Goal: Navigation & Orientation: Find specific page/section

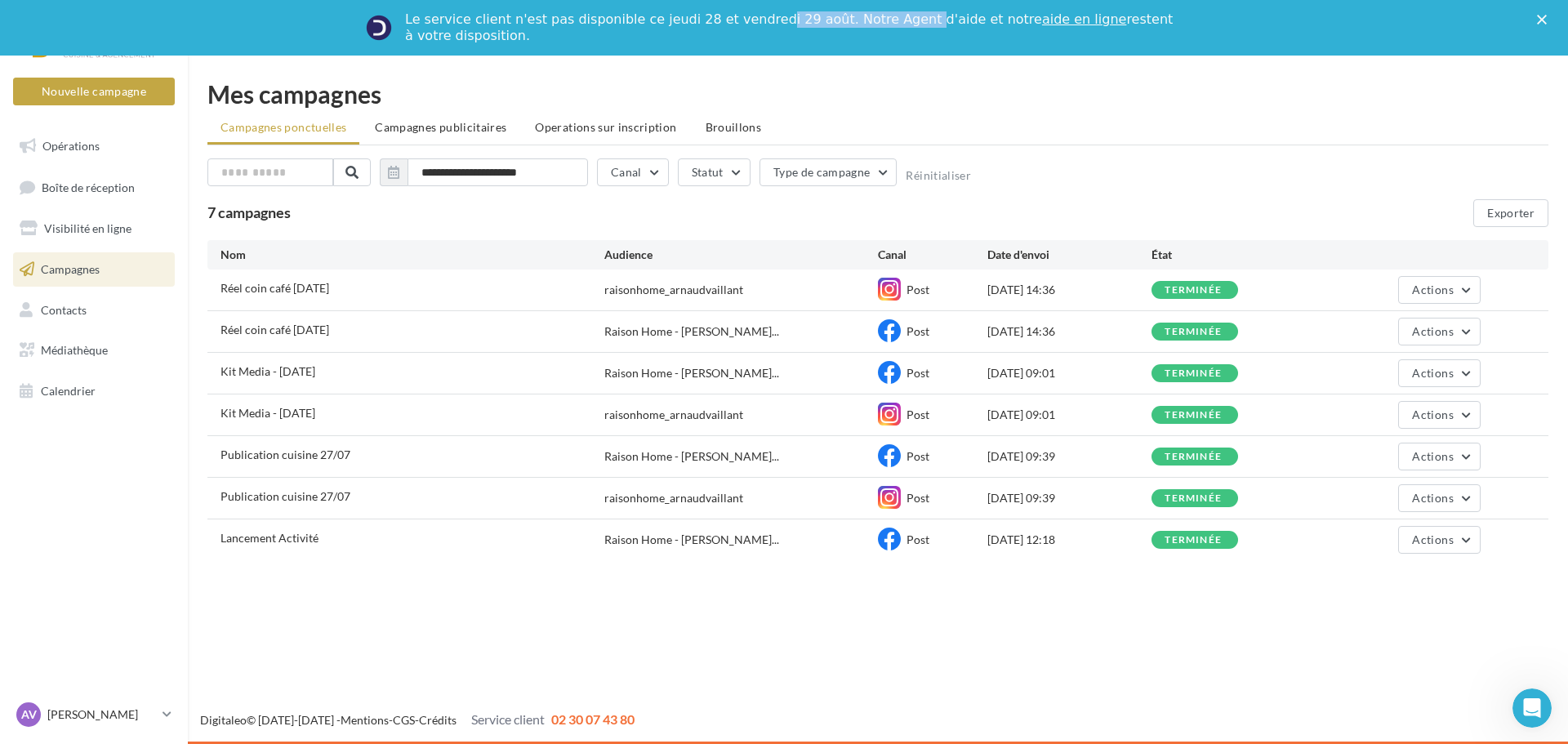
drag, startPoint x: 793, startPoint y: 25, endPoint x: 878, endPoint y: 20, distance: 85.1
click at [878, 20] on div "Le service client n'est pas disponible ce jeudi 28 et vendredi 29 août. Notre A…" at bounding box center [790, 27] width 771 height 32
click at [804, 68] on div "**********" at bounding box center [877, 324] width 1381 height 537
click at [104, 148] on link "Opérations" at bounding box center [94, 146] width 168 height 34
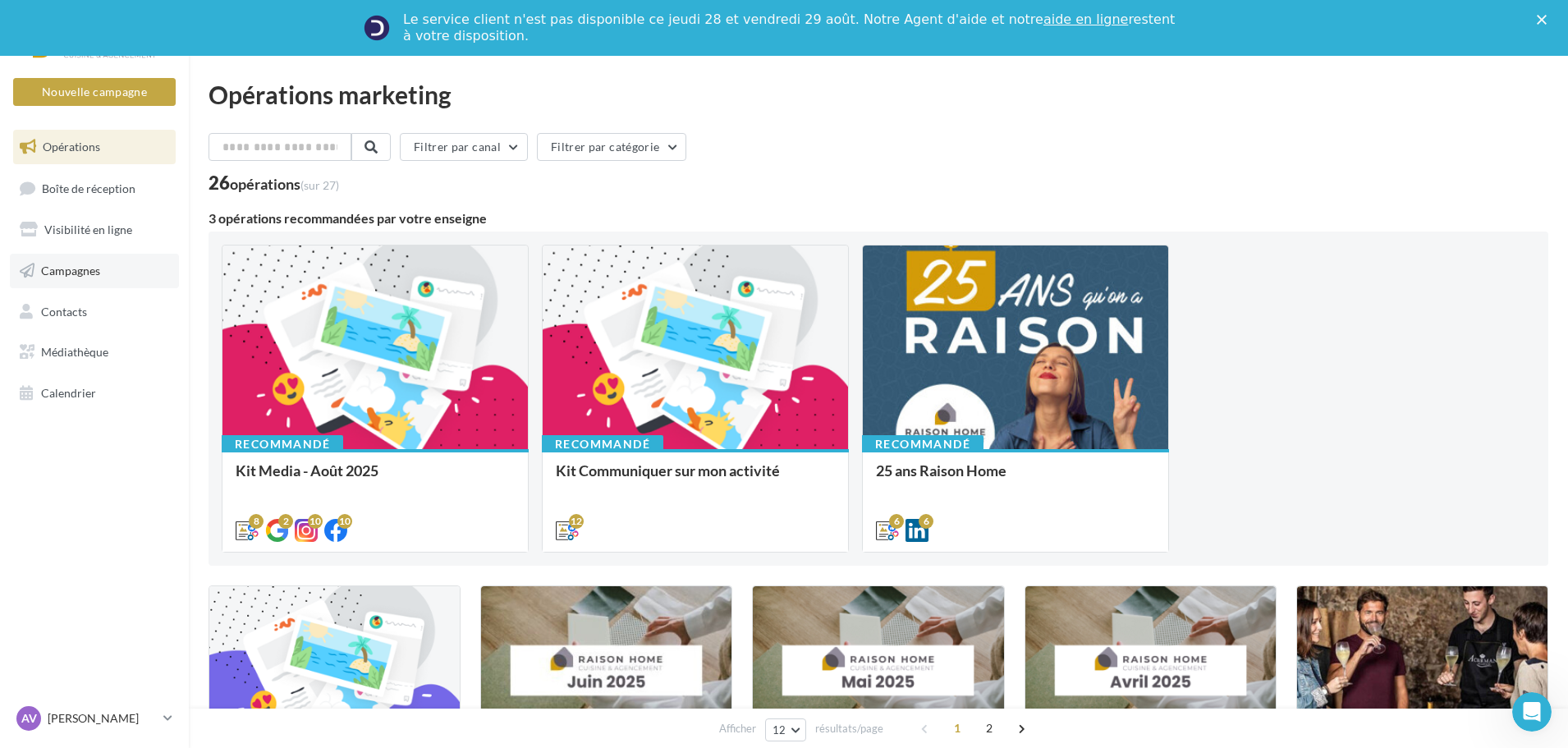
click at [101, 278] on link "Campagnes" at bounding box center [95, 270] width 169 height 34
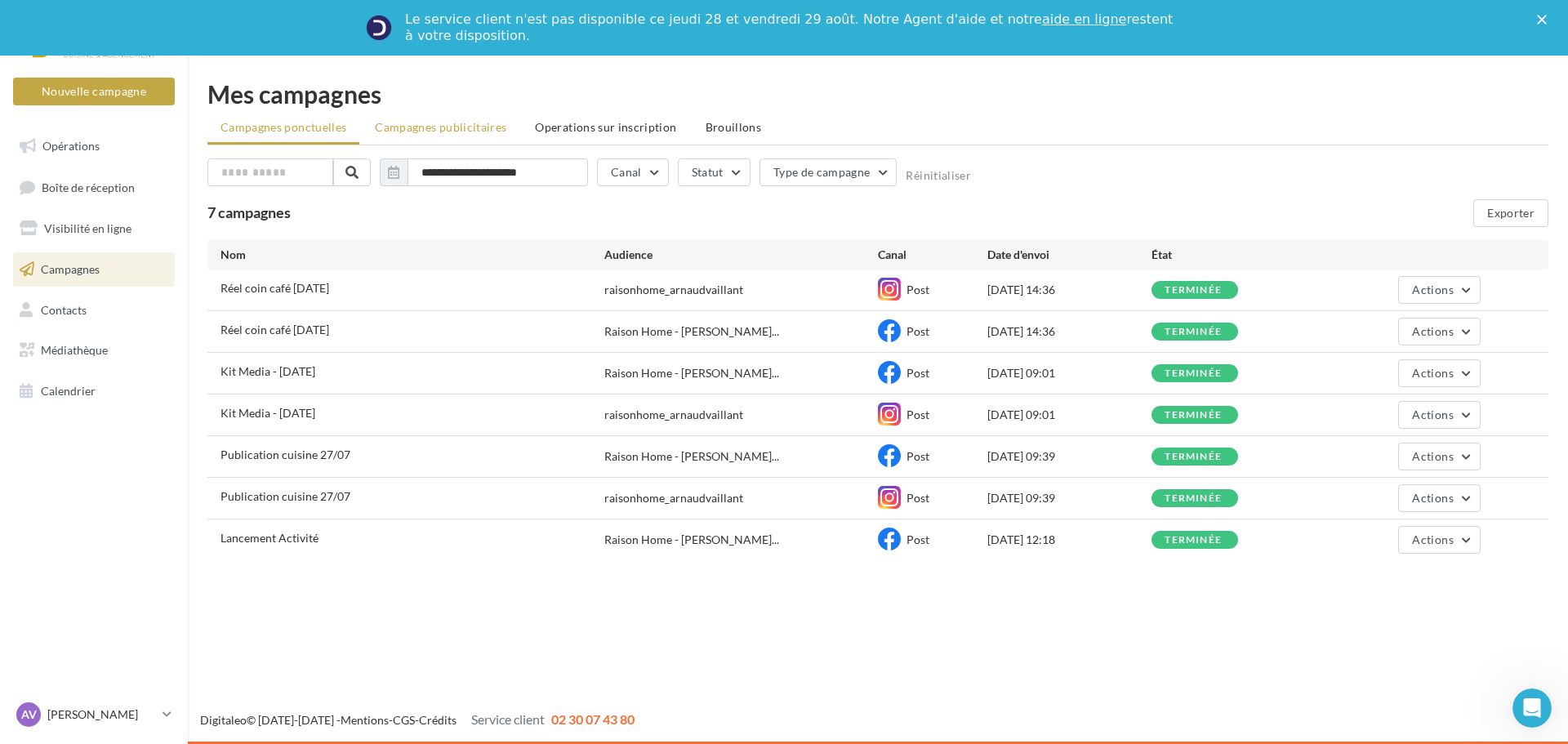
click at [472, 132] on span "Campagnes publicitaires" at bounding box center [440, 126] width 131 height 14
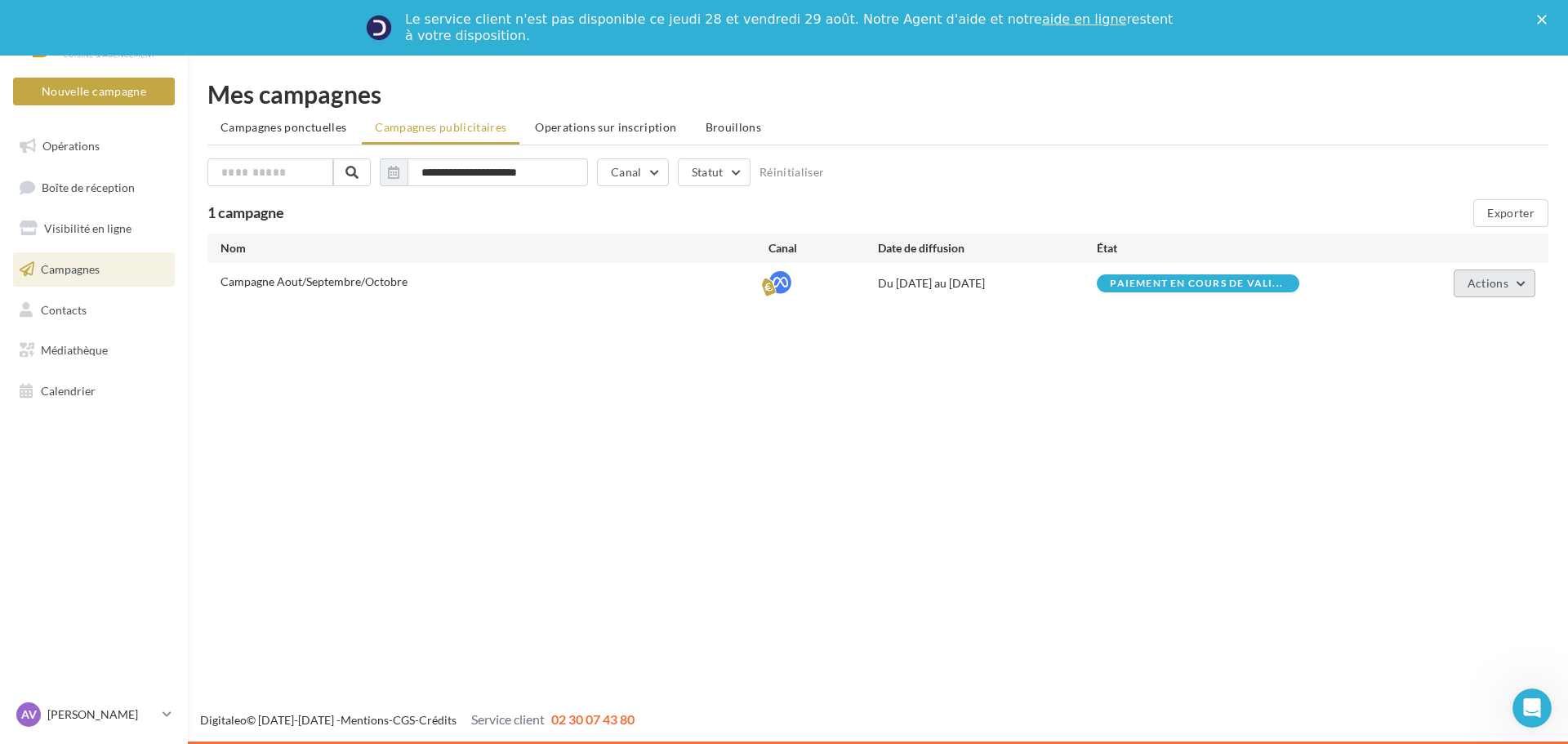
click at [1490, 282] on span "Actions" at bounding box center [1488, 282] width 41 height 14
click at [1473, 397] on button "Voir les prélèvements" at bounding box center [1453, 406] width 163 height 42
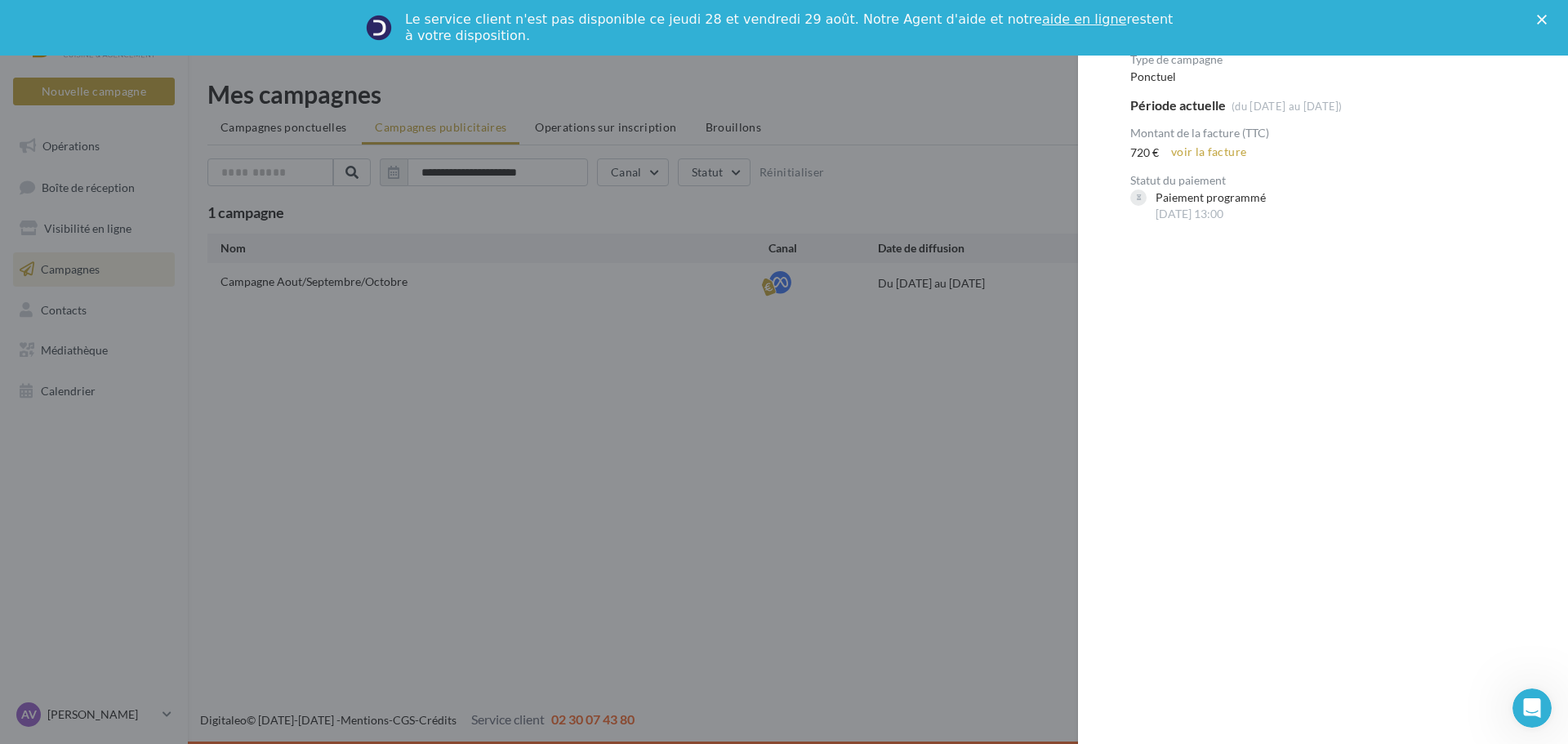
click at [826, 548] on div at bounding box center [784, 372] width 1568 height 744
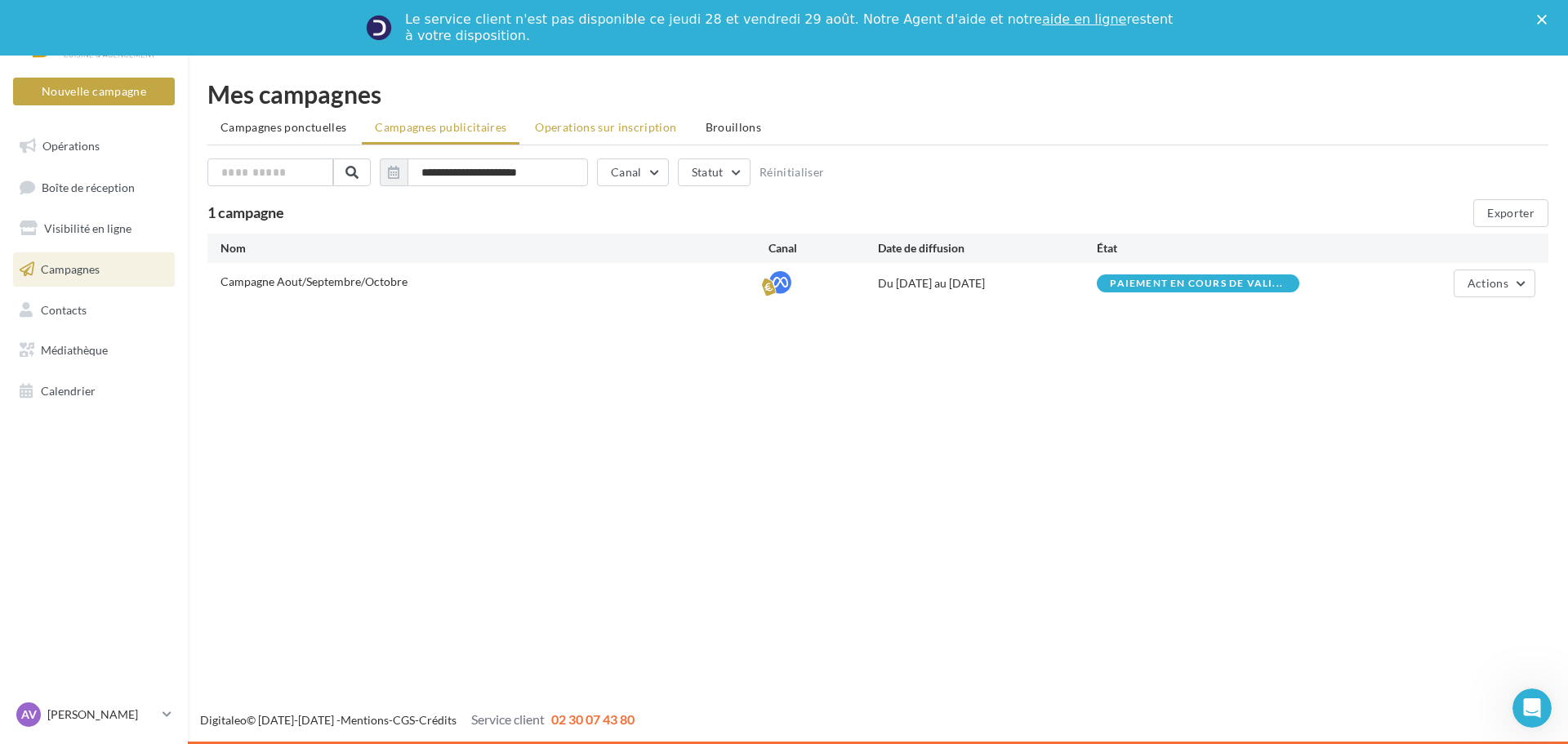
click at [550, 123] on span "Operations sur inscription" at bounding box center [605, 126] width 141 height 14
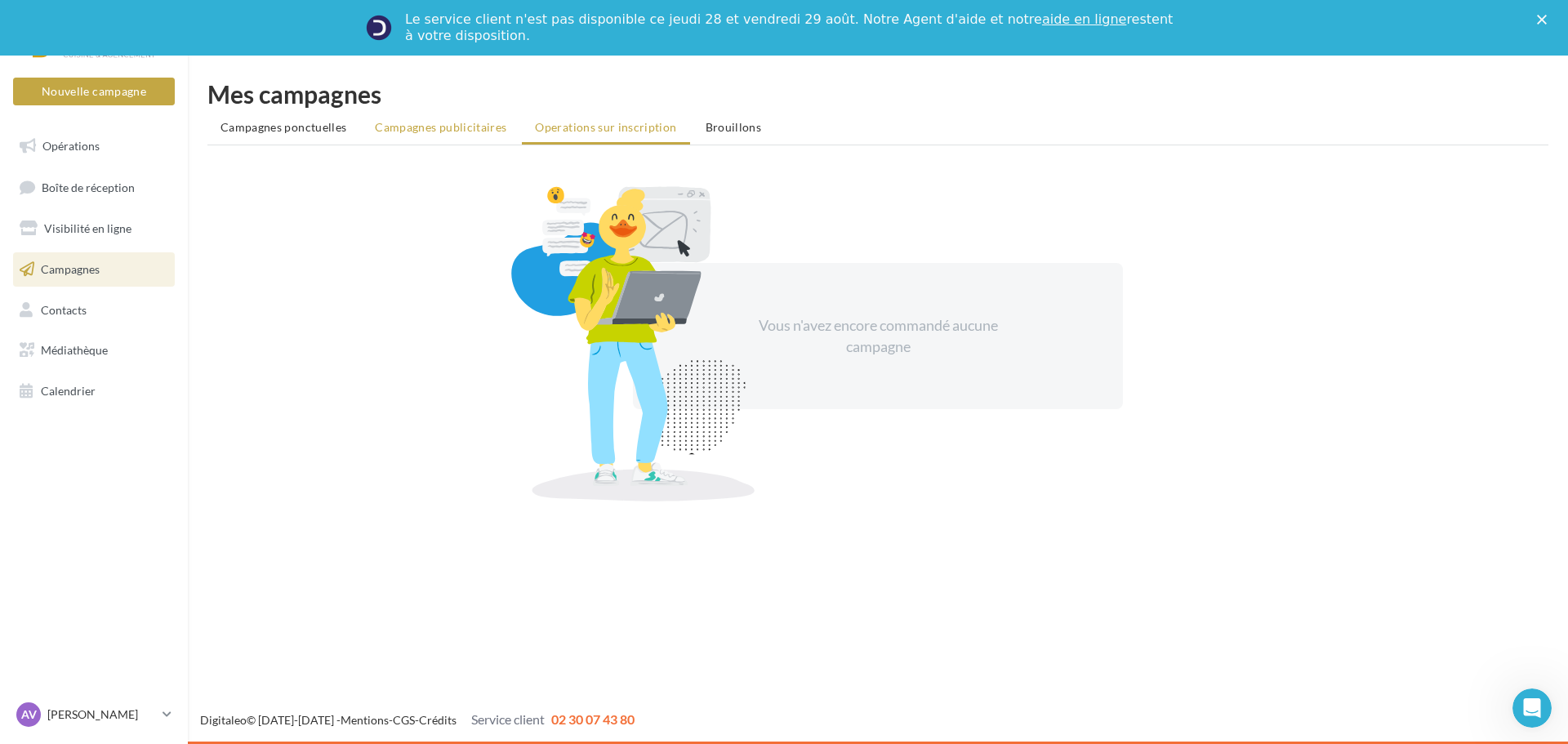
click at [438, 121] on span "Campagnes publicitaires" at bounding box center [440, 126] width 131 height 14
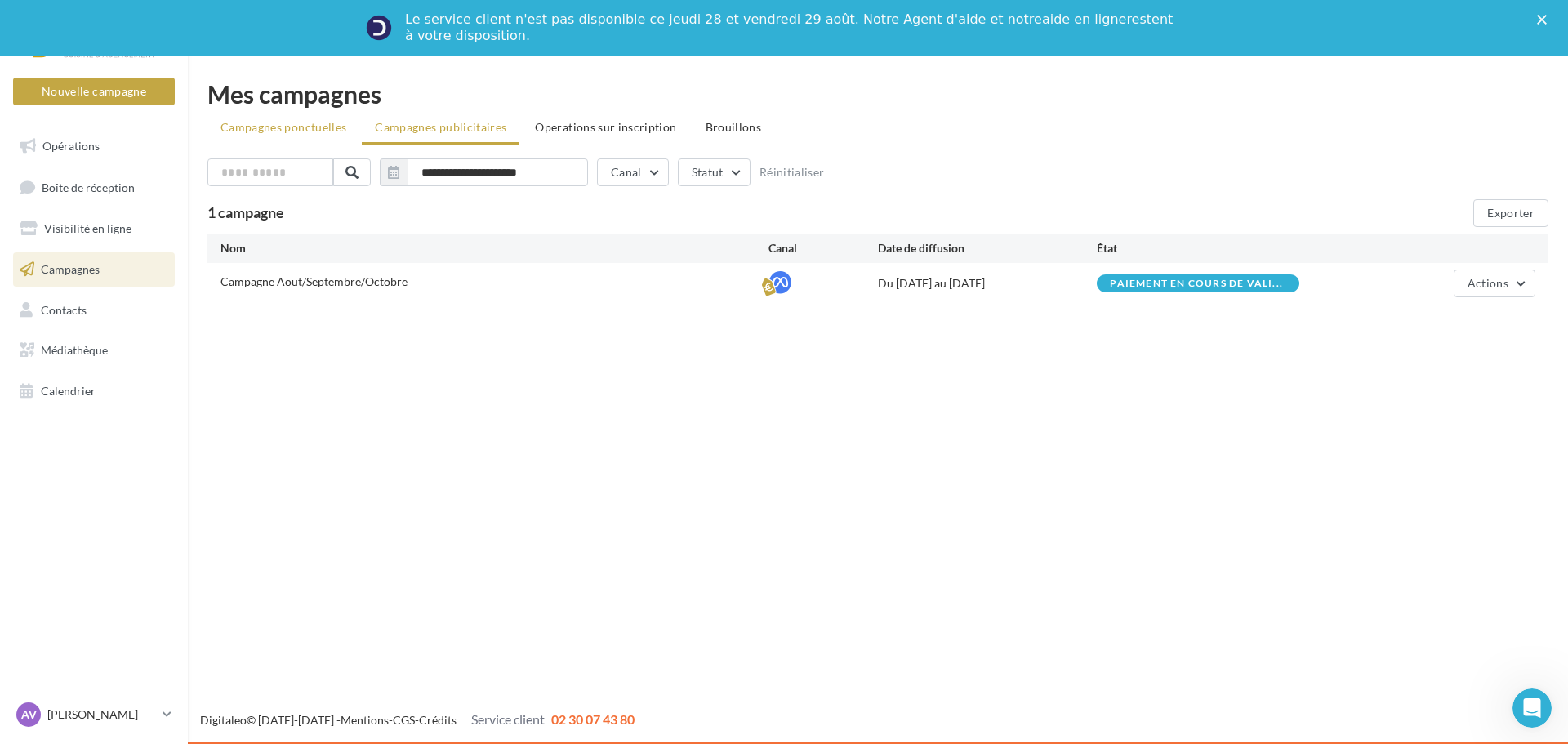
click at [308, 136] on li "Campagnes ponctuelles" at bounding box center [283, 127] width 152 height 30
